Goal: Transaction & Acquisition: Book appointment/travel/reservation

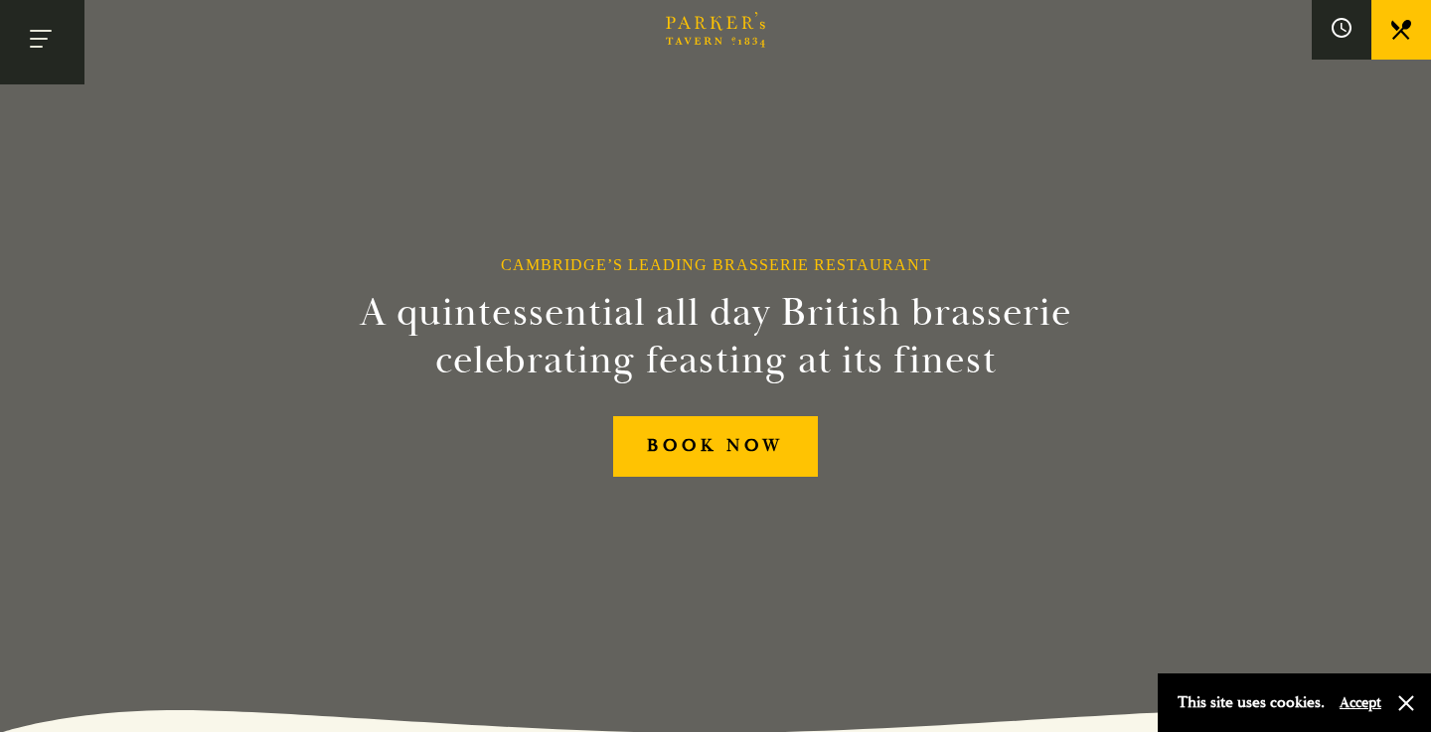
click at [30, 49] on button "Toggle navigation" at bounding box center [42, 42] width 84 height 84
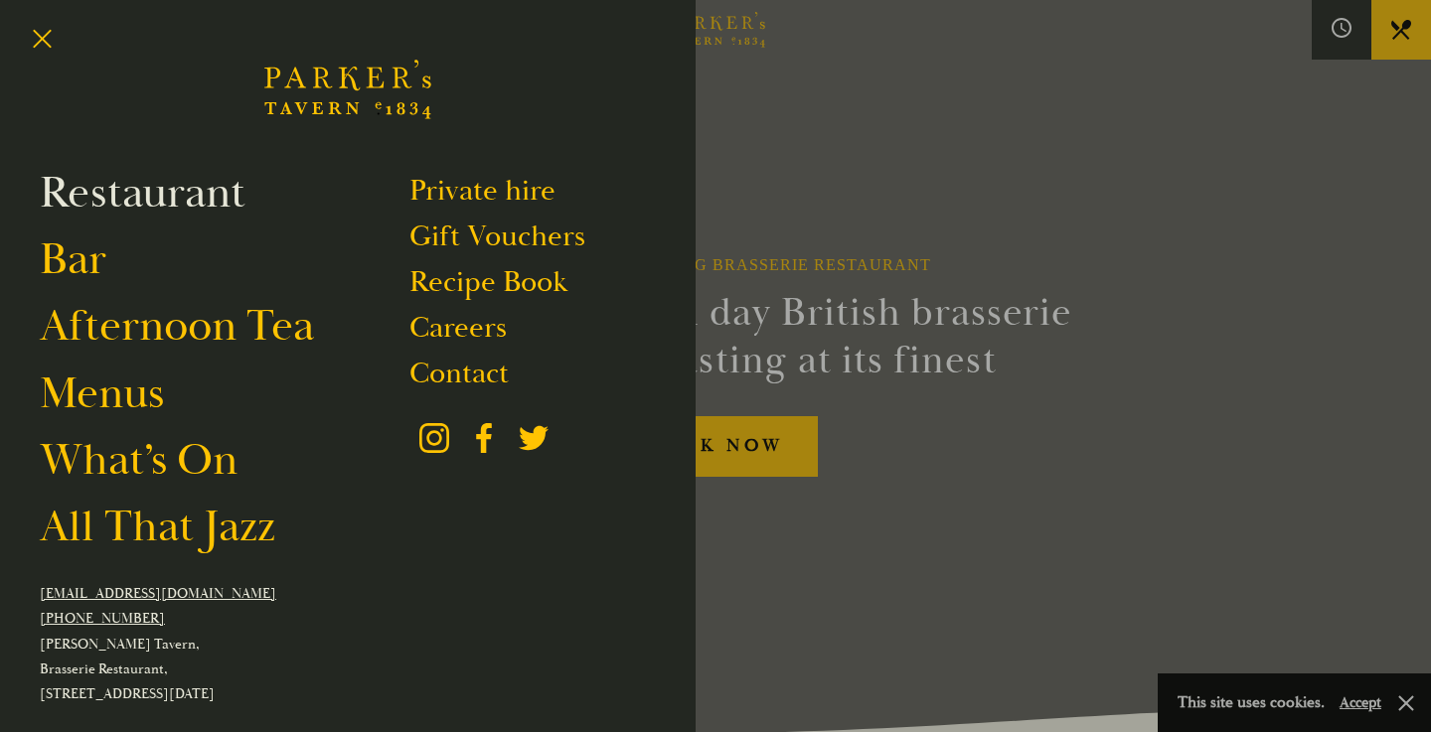
click at [175, 200] on link "Restaurant" at bounding box center [143, 193] width 206 height 56
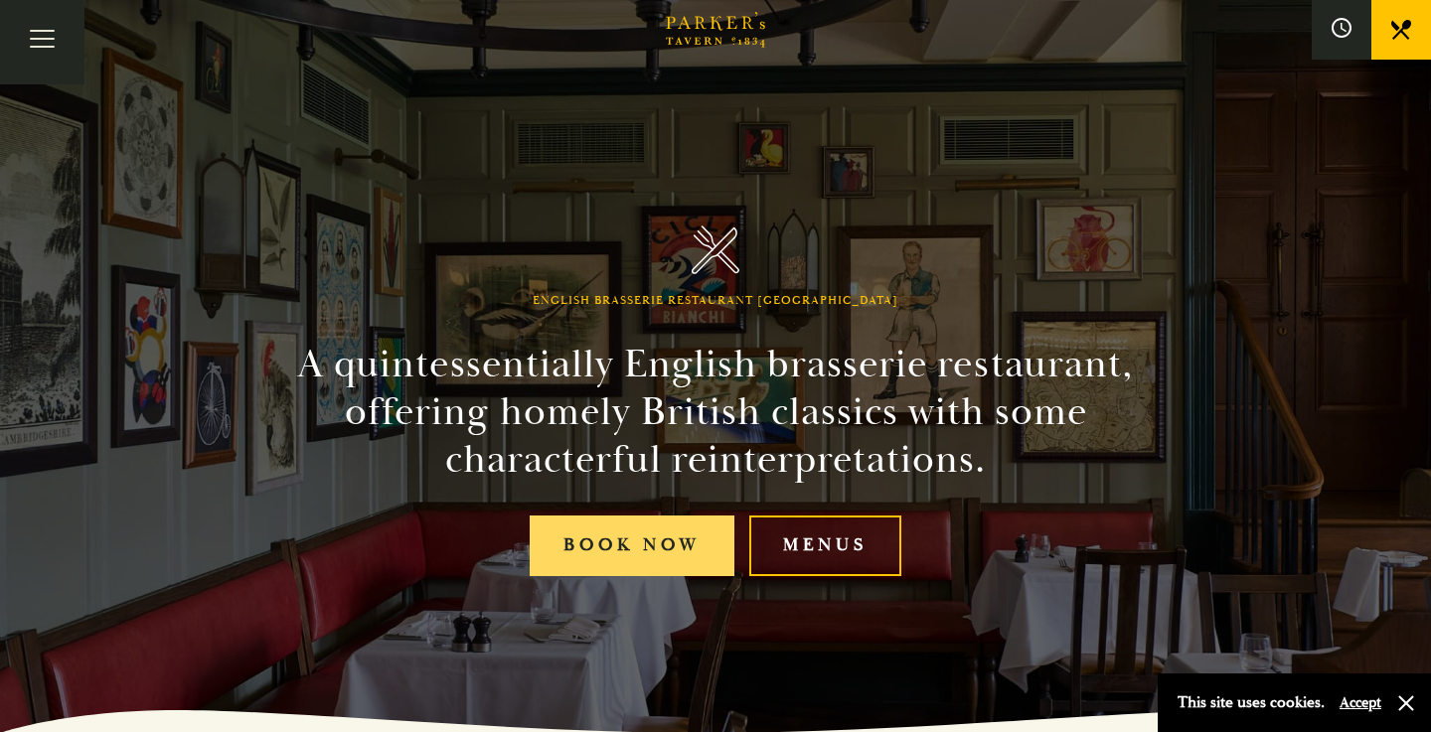
click at [590, 538] on link "Book Now" at bounding box center [632, 546] width 205 height 61
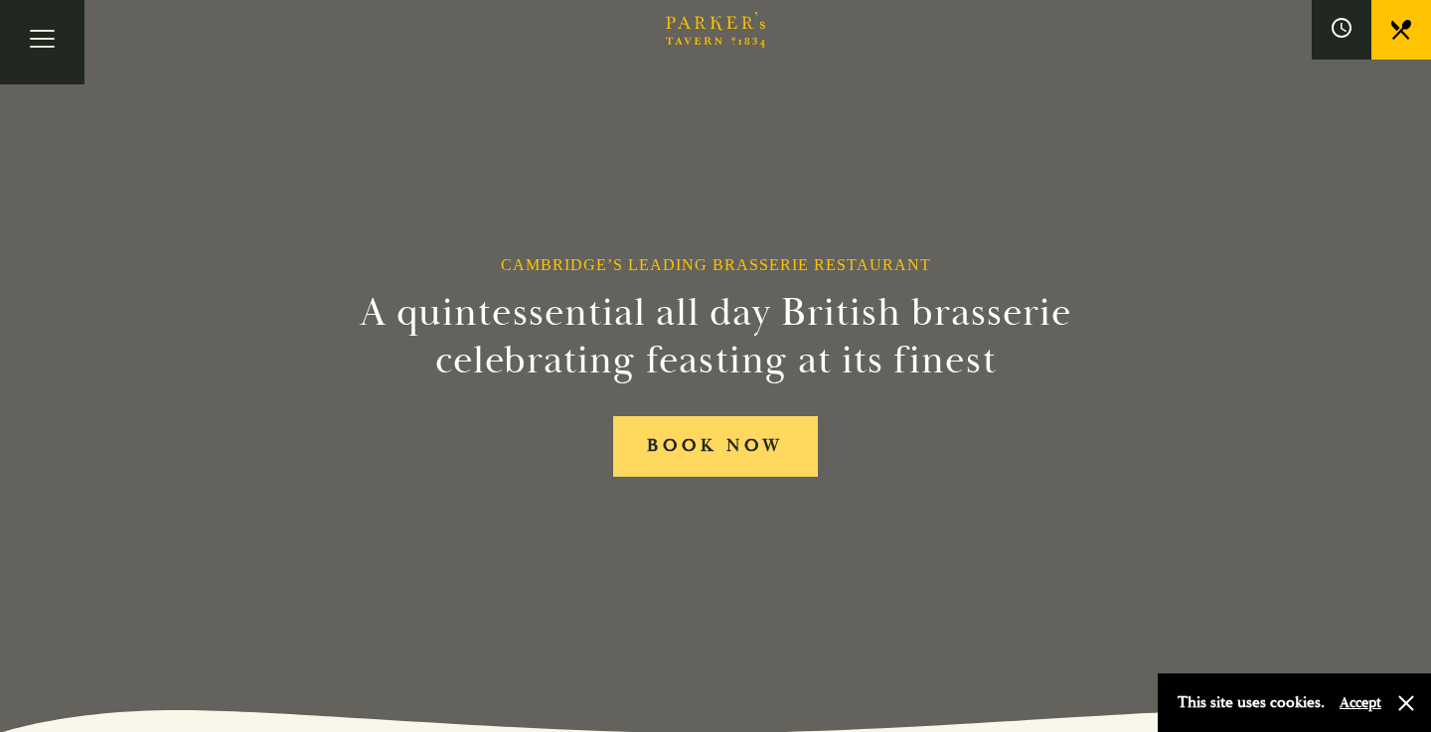
click at [649, 464] on link "BOOK NOW" at bounding box center [715, 446] width 205 height 61
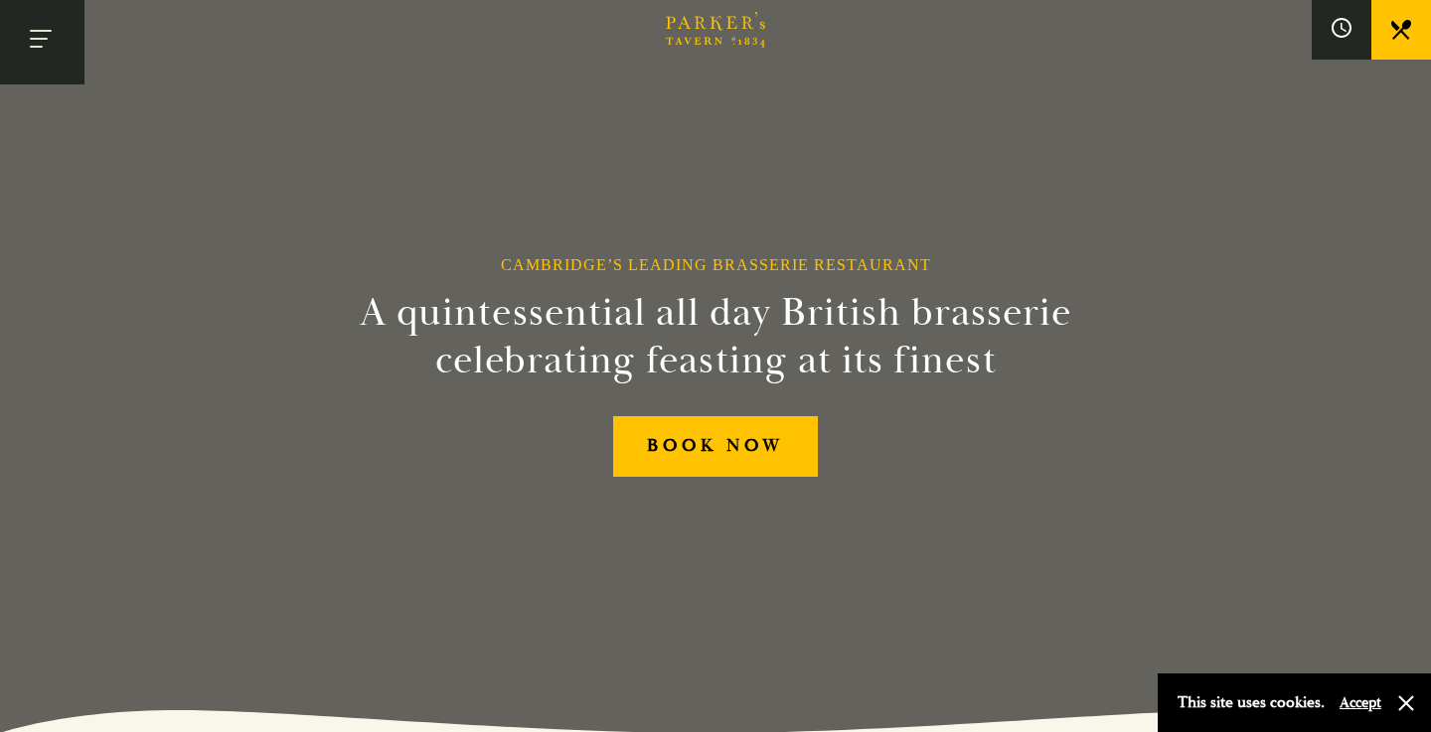
click at [47, 29] on button "Toggle navigation" at bounding box center [42, 42] width 84 height 84
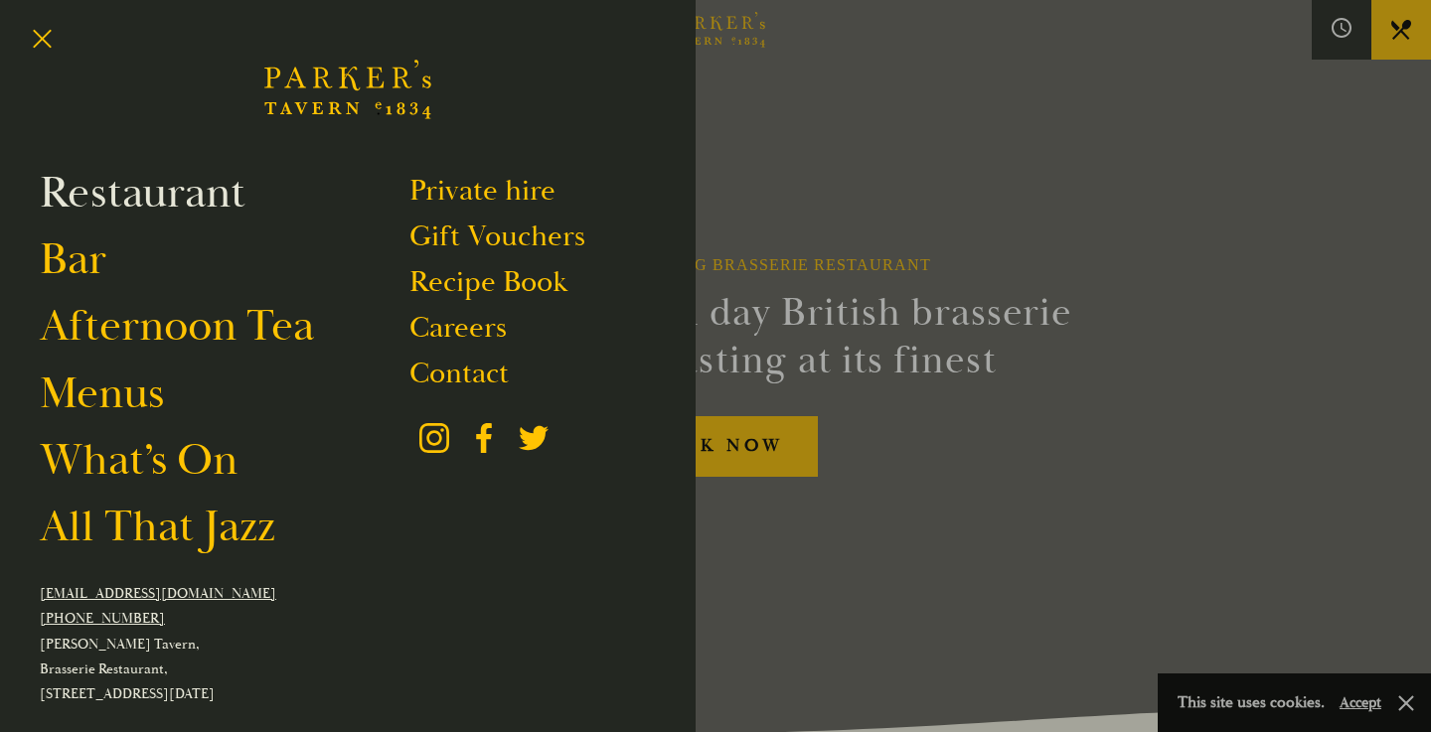
click at [126, 200] on link "Restaurant" at bounding box center [143, 193] width 206 height 56
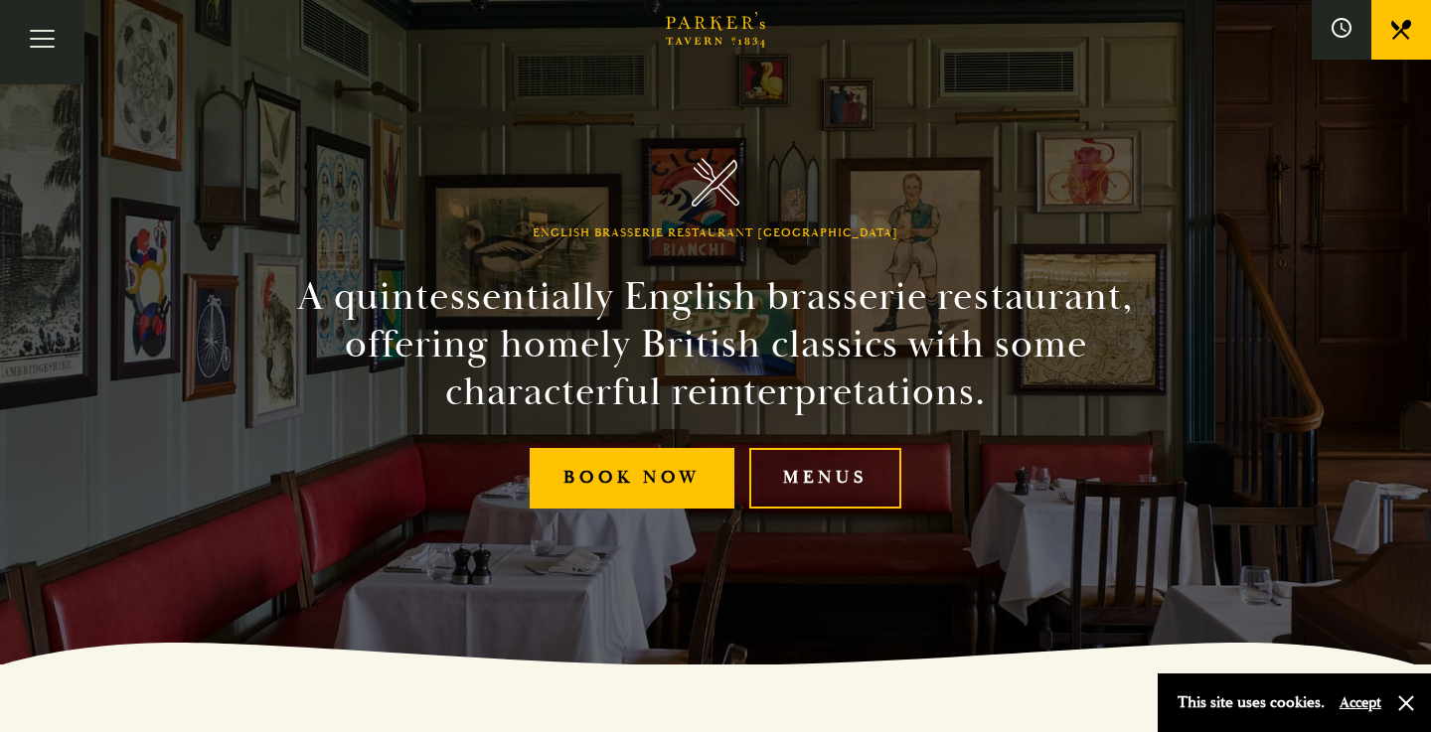
scroll to position [69, 0]
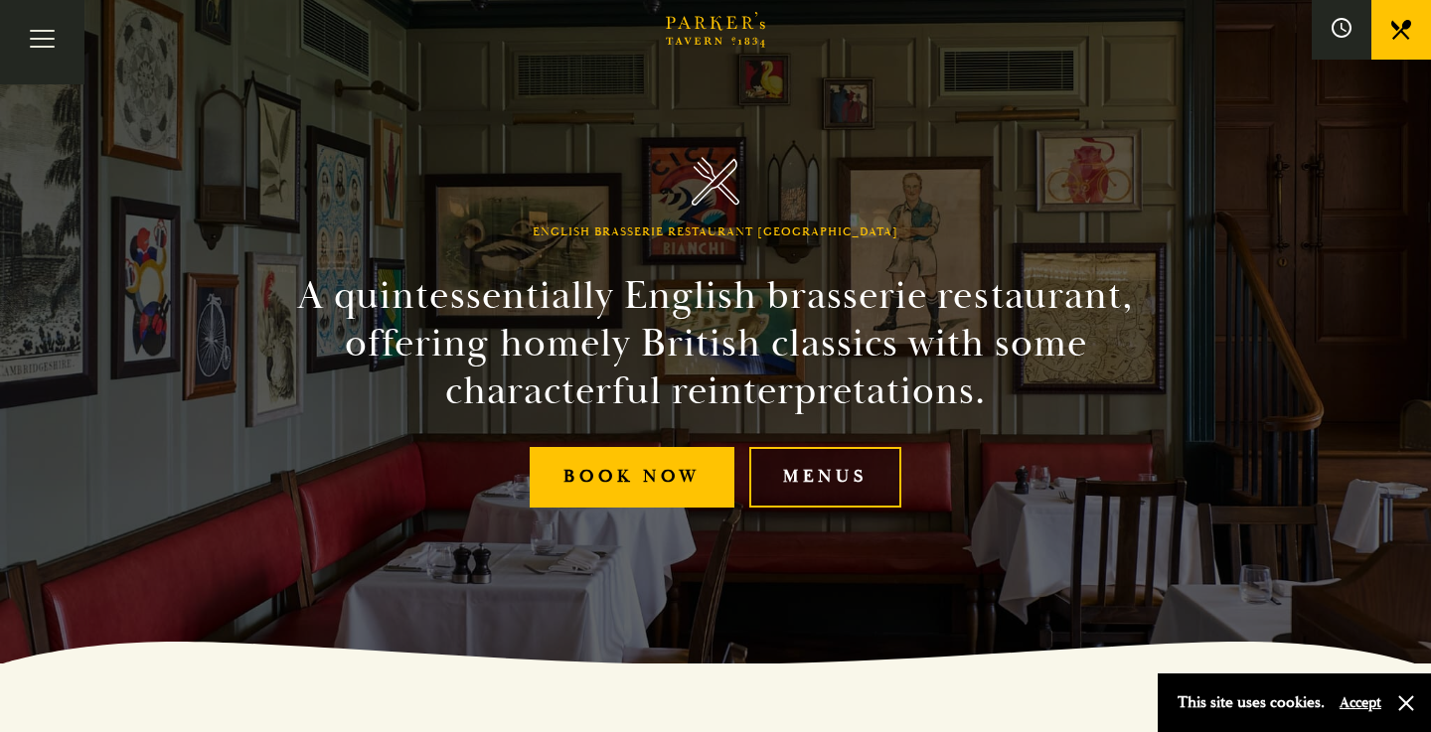
click at [873, 466] on link "Menus" at bounding box center [825, 477] width 152 height 61
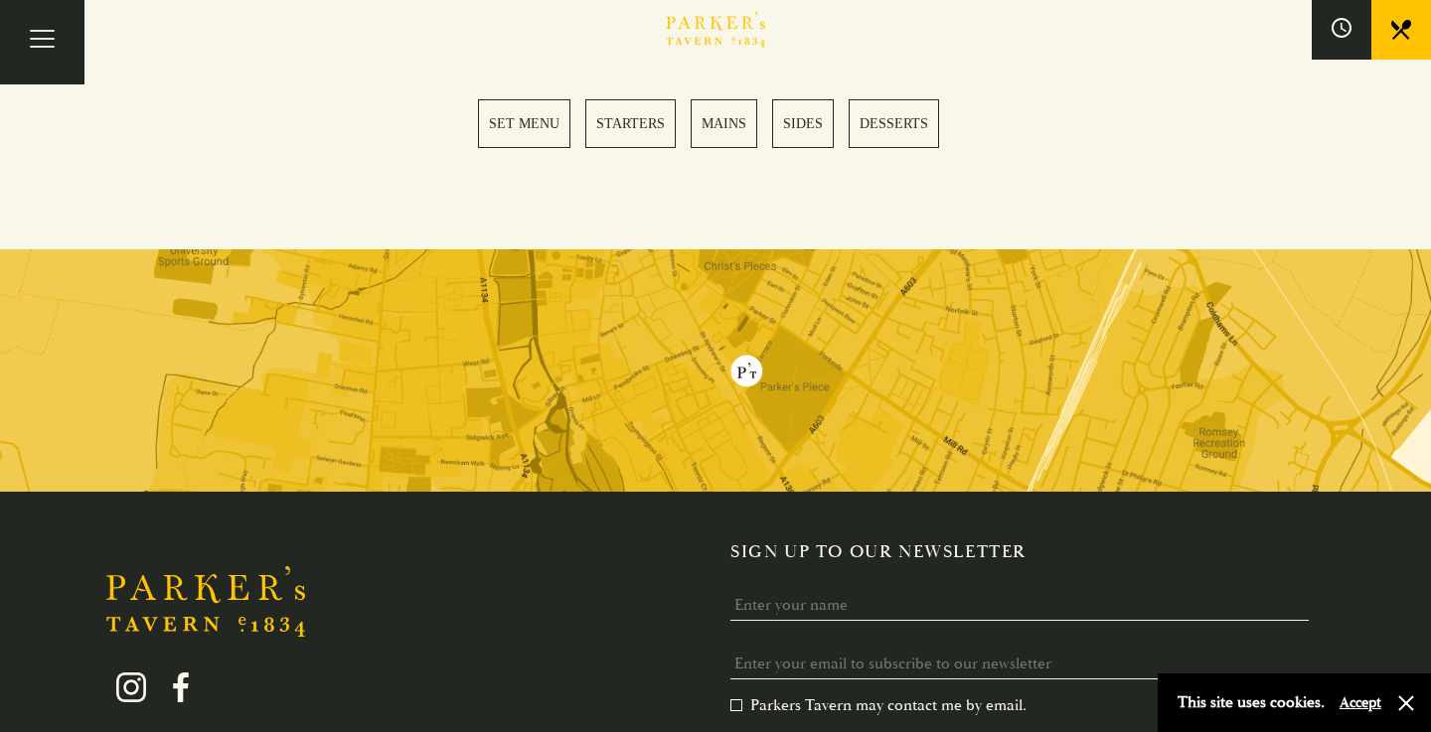
scroll to position [2987, 0]
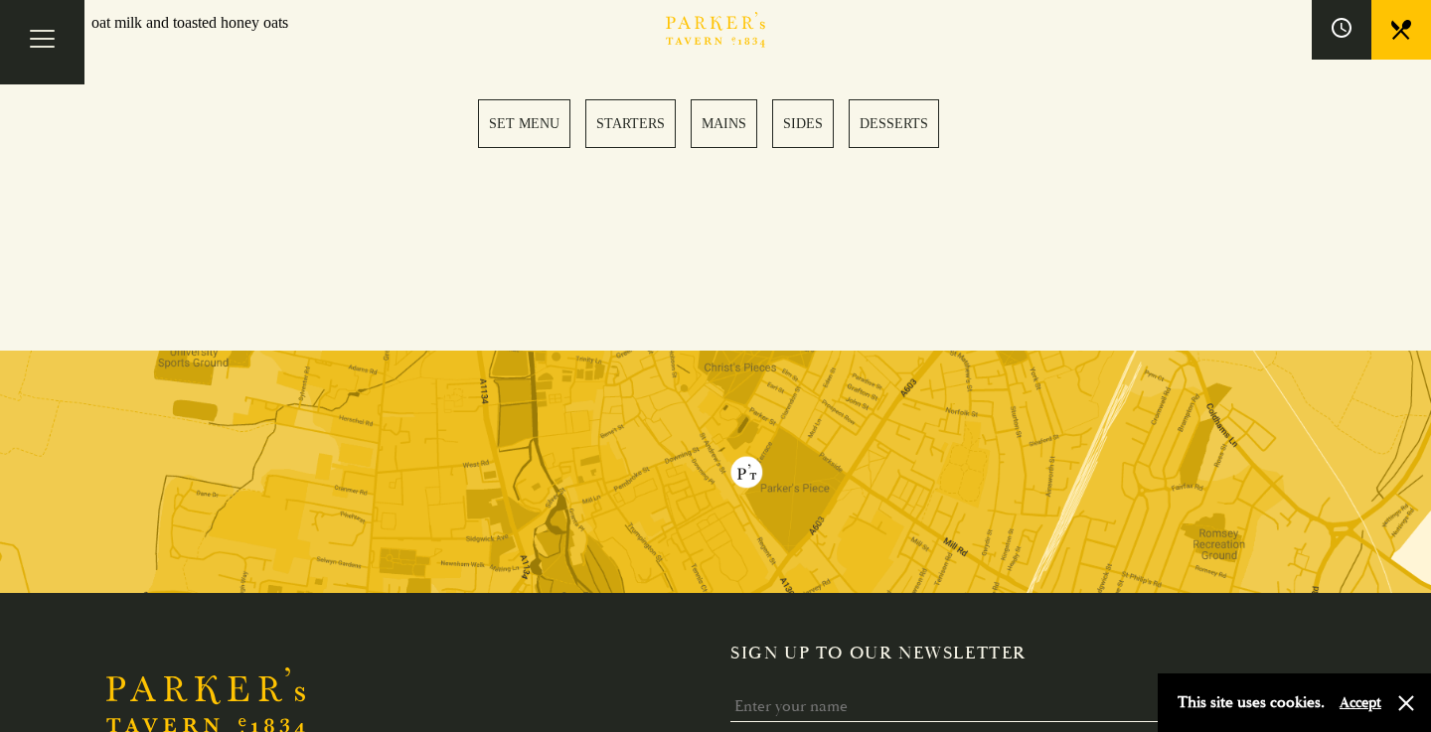
click at [635, 135] on link "STARTERS" at bounding box center [630, 123] width 90 height 49
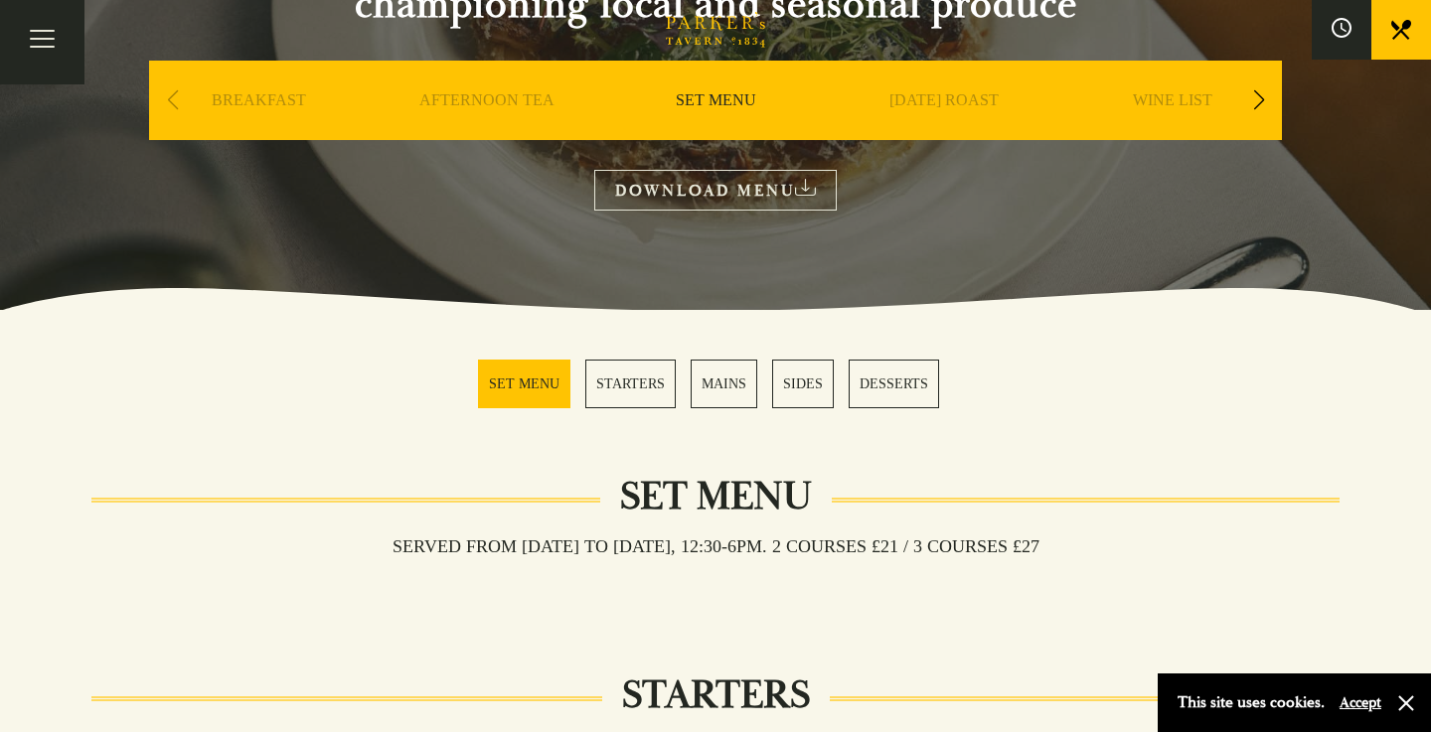
scroll to position [105, 0]
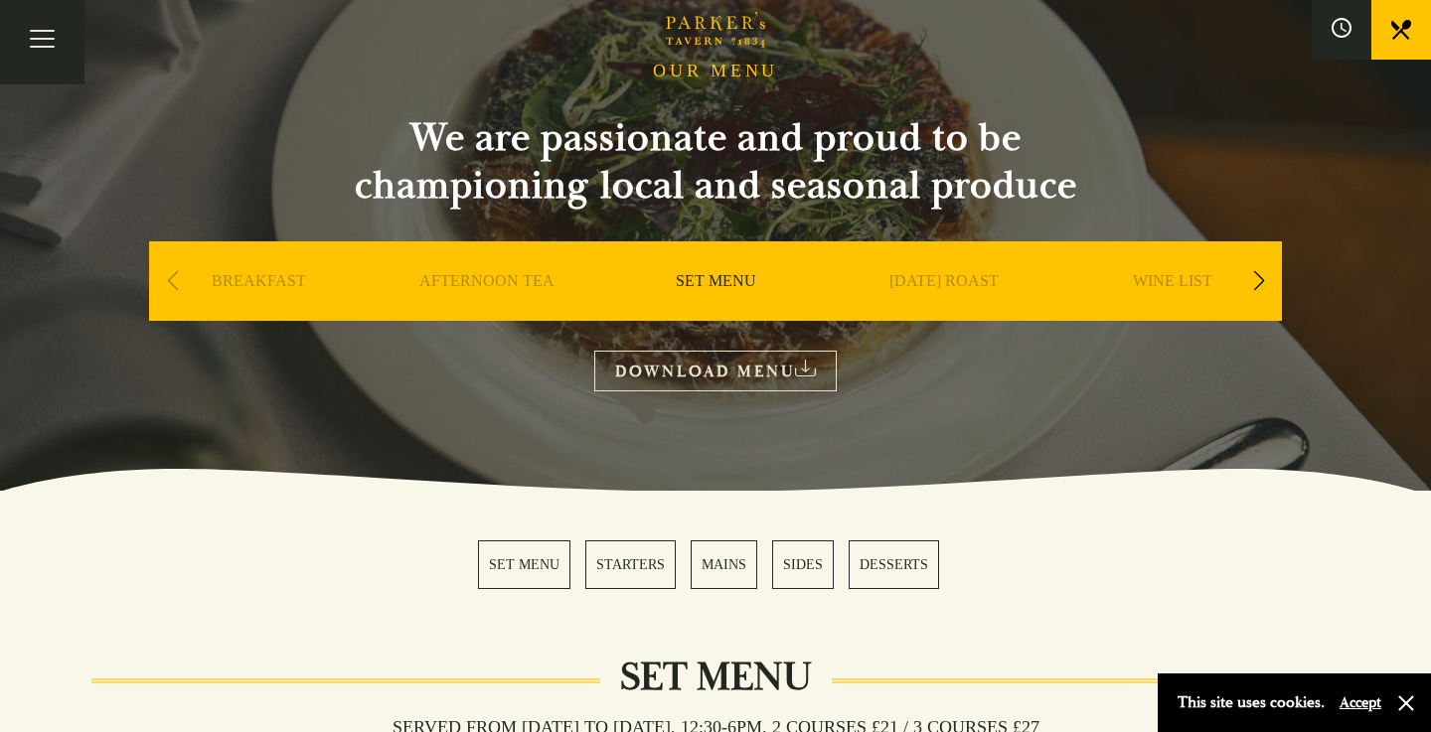
click at [262, 286] on link "BREAKFAST" at bounding box center [259, 311] width 94 height 80
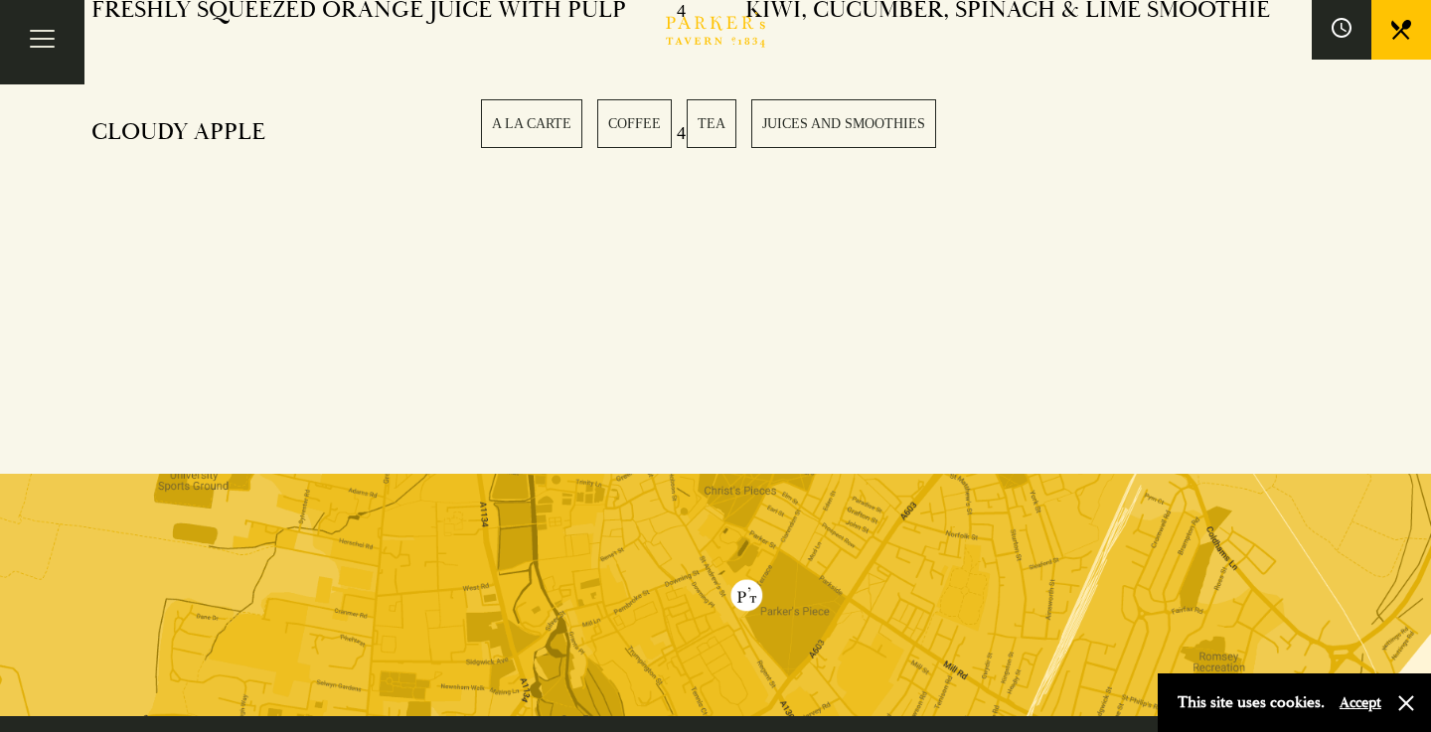
scroll to position [3421, 0]
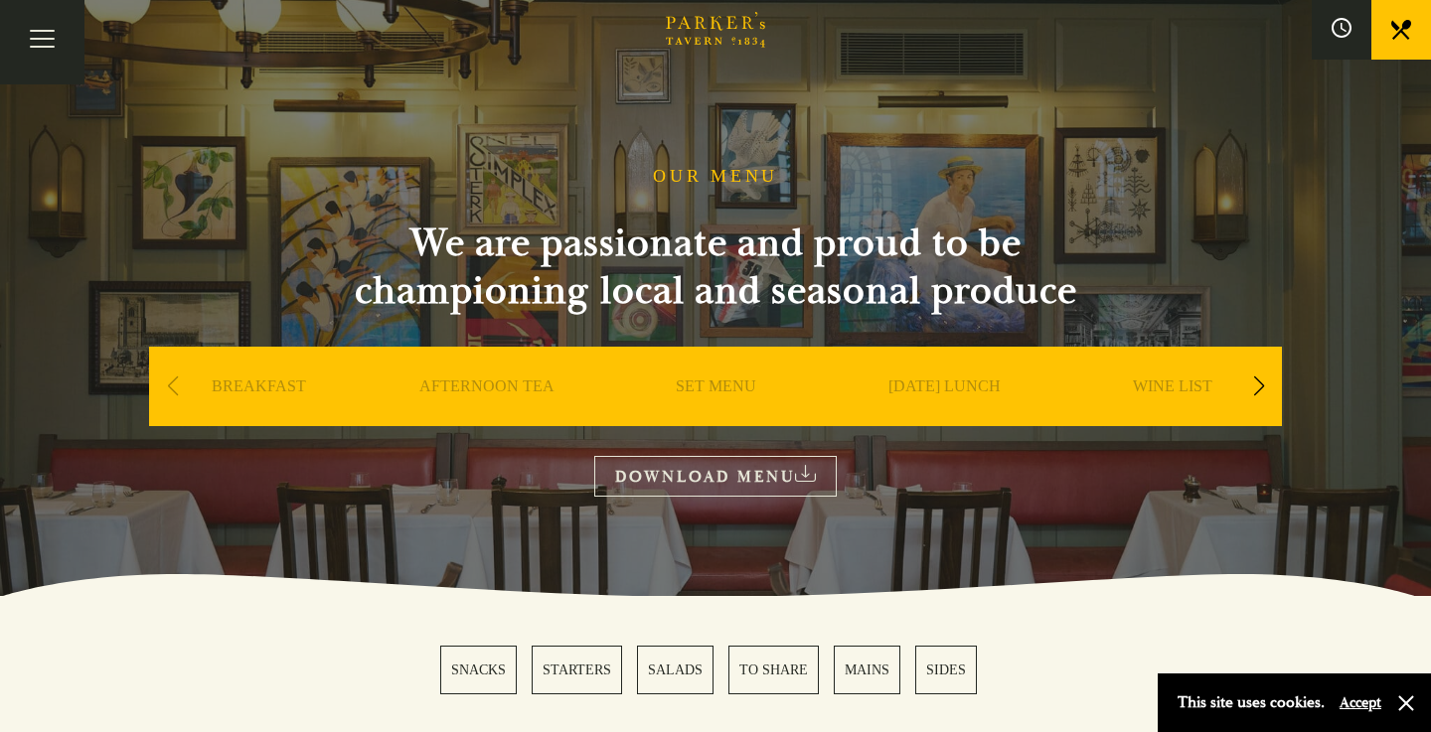
click at [1256, 388] on div "Next slide" at bounding box center [1258, 387] width 27 height 44
click at [1210, 387] on link "A LA CARTE" at bounding box center [1173, 417] width 92 height 80
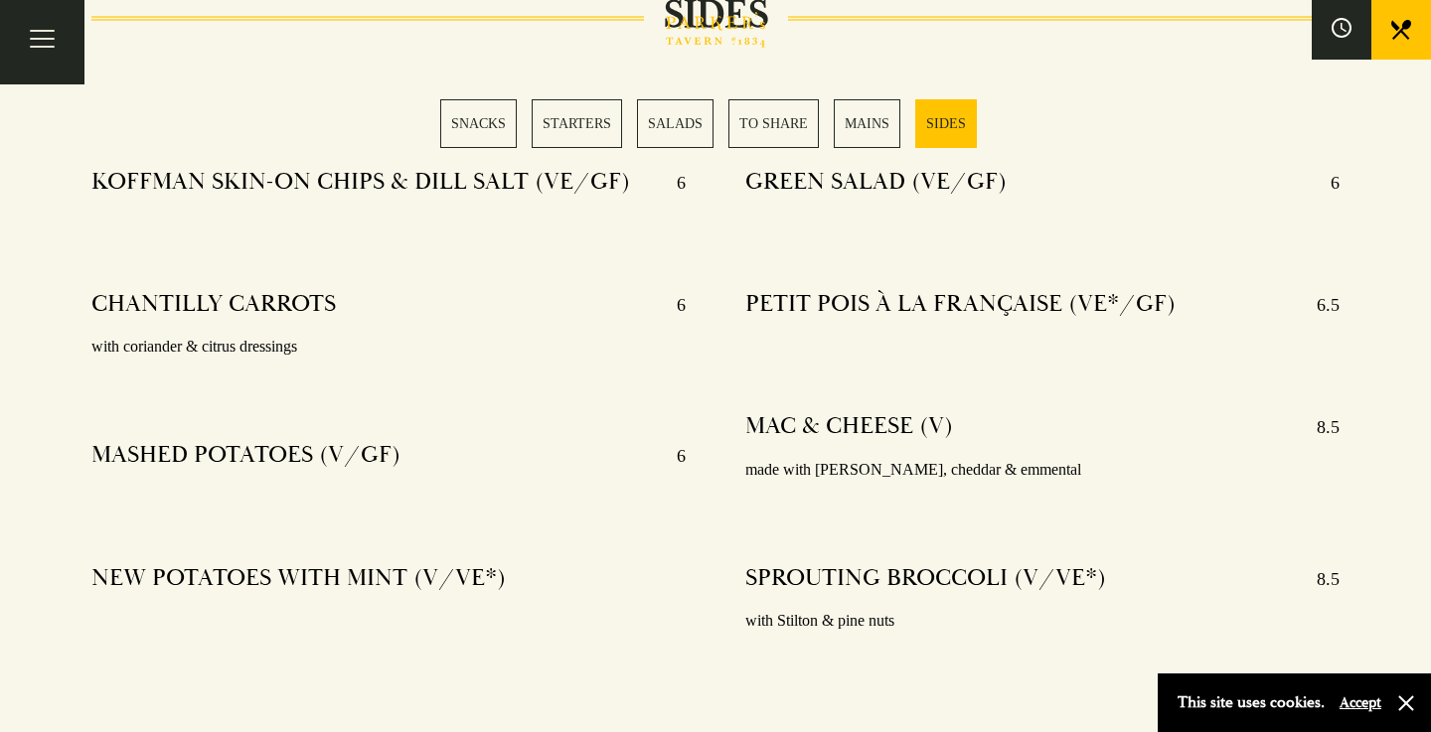
scroll to position [5097, 0]
